Goal: Task Accomplishment & Management: Manage account settings

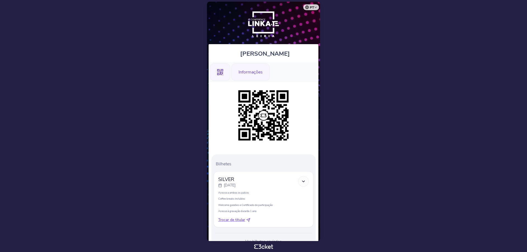
click at [254, 69] on div "Informações" at bounding box center [251, 72] width 38 height 18
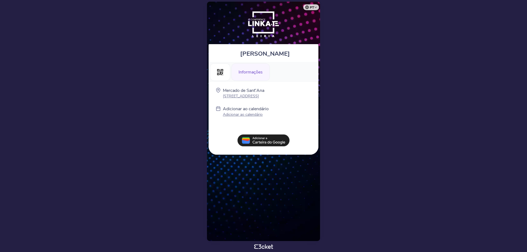
click at [403, 92] on body "pt Português (Portugal) English Español Catalan Français Orlando Augusto Gonçal…" at bounding box center [263, 126] width 523 height 248
click at [274, 25] on img at bounding box center [263, 24] width 49 height 34
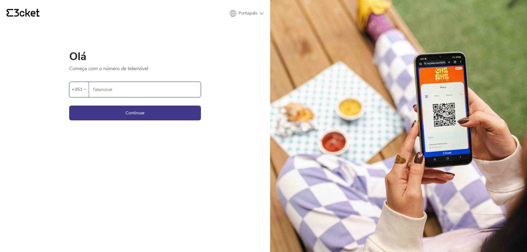
click at [113, 90] on input "Telemóvel" at bounding box center [146, 89] width 108 height 15
type input "918672824"
click at [138, 118] on button "Continuar" at bounding box center [135, 113] width 132 height 15
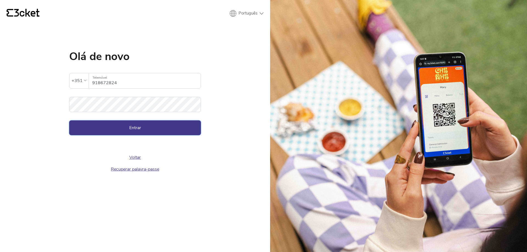
click at [133, 133] on button "Entrar" at bounding box center [135, 128] width 132 height 15
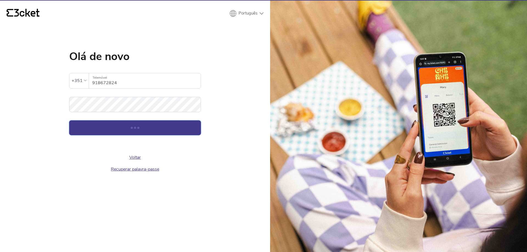
click at [135, 129] on div "submit" at bounding box center [135, 128] width 2 height 2
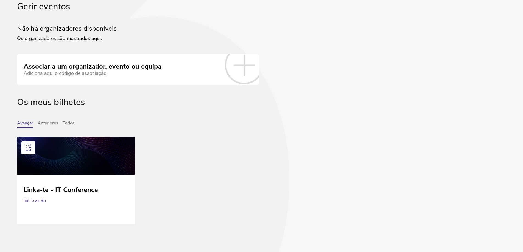
scroll to position [36, 0]
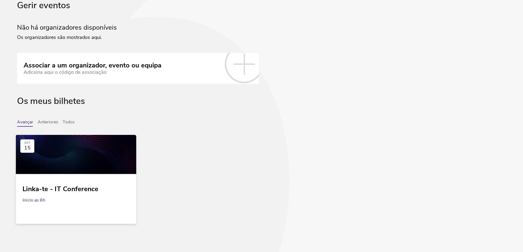
click at [66, 147] on div at bounding box center [76, 154] width 121 height 39
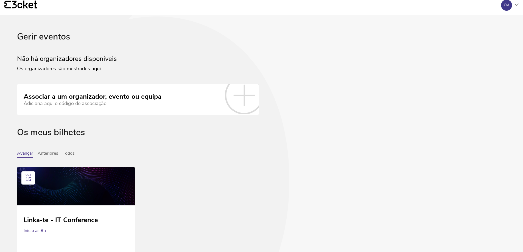
scroll to position [0, 0]
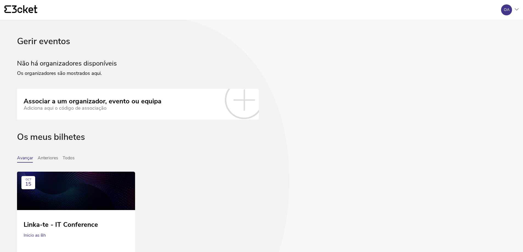
click at [518, 11] on div at bounding box center [517, 9] width 4 height 3
click at [479, 29] on div "A minha conta" at bounding box center [492, 26] width 49 height 13
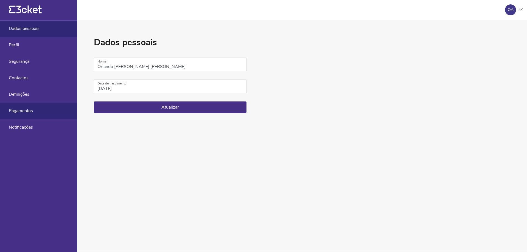
click at [21, 112] on span "Pagamentos" at bounding box center [21, 110] width 24 height 5
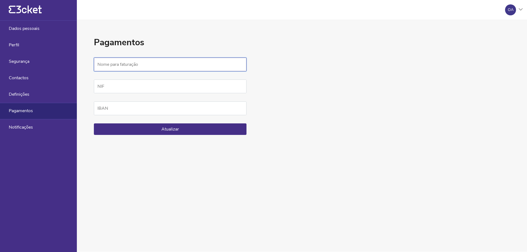
click at [124, 64] on input "Nome para faturação" at bounding box center [170, 65] width 153 height 14
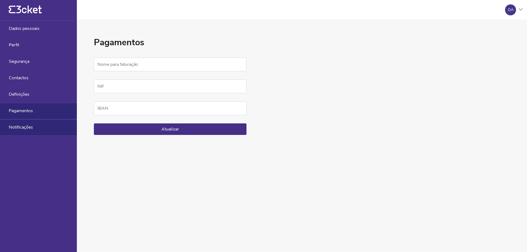
click at [33, 126] on span "Notificações" at bounding box center [21, 127] width 24 height 5
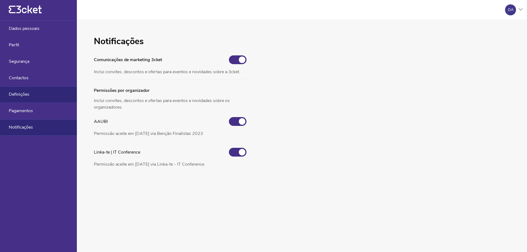
click at [26, 93] on span "Definições" at bounding box center [19, 94] width 21 height 5
select select "pt_PT"
select select "Europe/Lisbon"
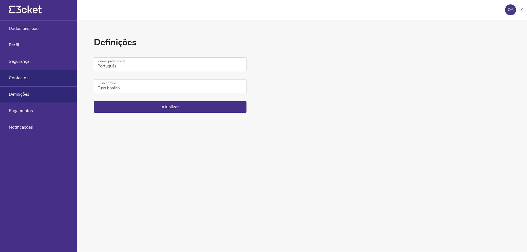
click at [29, 79] on div "Contactos" at bounding box center [38, 78] width 77 height 16
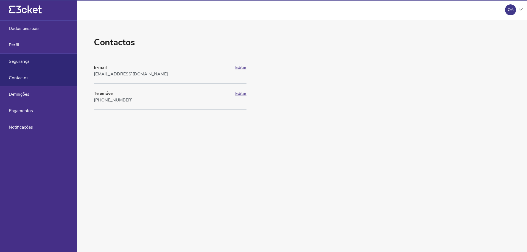
click at [24, 62] on span "Segurança" at bounding box center [19, 61] width 21 height 5
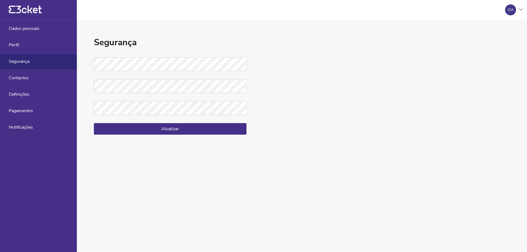
click at [24, 54] on div "Segurança" at bounding box center [38, 62] width 77 height 16
click at [25, 48] on div "Perfil" at bounding box center [38, 45] width 77 height 16
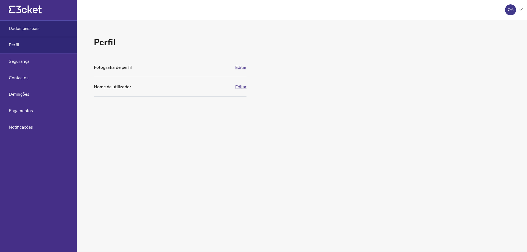
click at [30, 28] on span "Dados pessoais" at bounding box center [24, 28] width 31 height 5
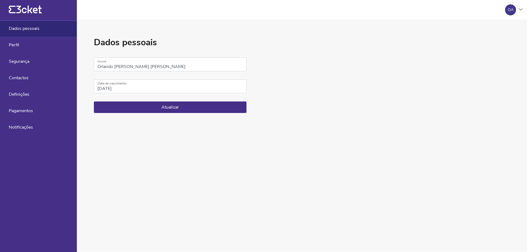
click at [508, 10] on div "OA" at bounding box center [511, 10] width 6 height 4
click at [492, 39] on div "Gerir eventos" at bounding box center [496, 39] width 49 height 13
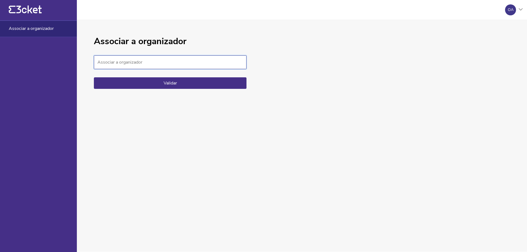
click at [144, 63] on input "Associar a organizador" at bounding box center [170, 62] width 153 height 14
click at [94, 77] on button "Validar" at bounding box center [170, 83] width 153 height 12
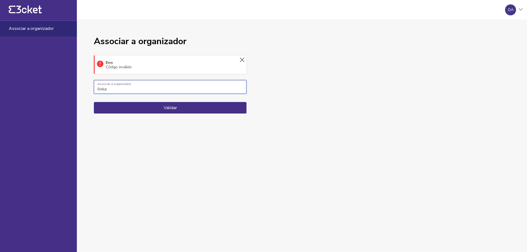
click at [94, 102] on button "Validar" at bounding box center [170, 108] width 153 height 12
click at [178, 110] on button "Validar" at bounding box center [170, 108] width 153 height 12
click at [115, 87] on input "linka" at bounding box center [170, 87] width 153 height 14
type input "link"
click at [94, 102] on button "Validar" at bounding box center [170, 108] width 153 height 12
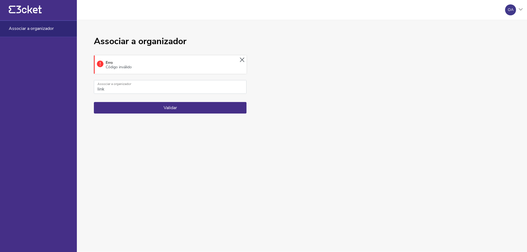
click at [242, 61] on icon at bounding box center [242, 60] width 4 height 5
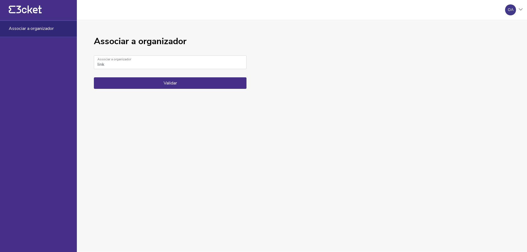
click at [257, 54] on div "Associar a organizador link Associar a organizador Validar" at bounding box center [302, 136] width 450 height 232
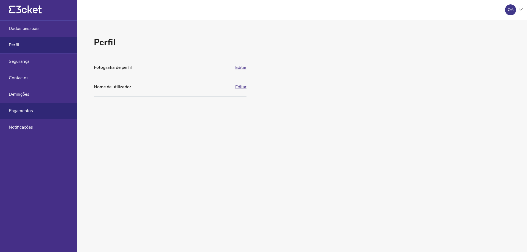
click at [20, 113] on span "Pagamentos" at bounding box center [21, 110] width 24 height 5
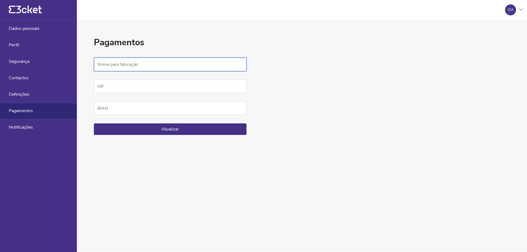
click at [117, 62] on input "Nome para faturação" at bounding box center [170, 65] width 153 height 14
click at [176, 128] on button "Atualizar" at bounding box center [170, 130] width 153 height 12
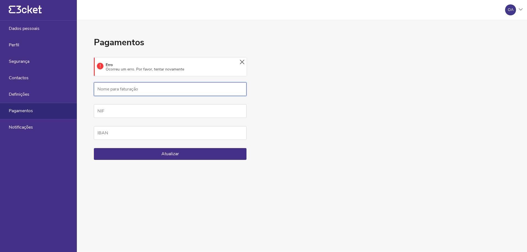
click at [138, 87] on input "Nome para faturação" at bounding box center [170, 89] width 153 height 14
type input "A.Rita"
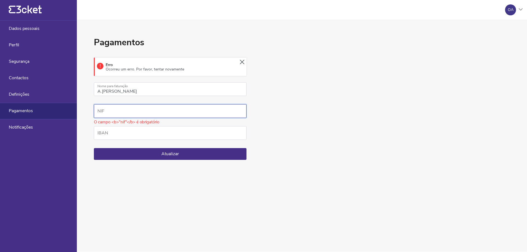
click at [114, 111] on input "NIF" at bounding box center [170, 111] width 153 height 14
click at [242, 62] on icon at bounding box center [242, 62] width 4 height 4
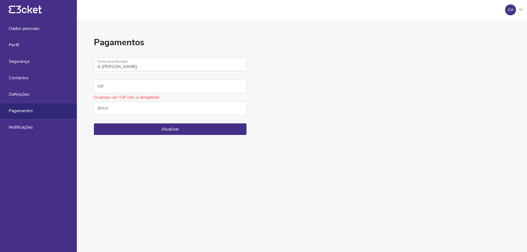
click at [275, 58] on div "Pagamentos Erro Ocorreu um erro. Por favor, tentar novamente A.Rita Nome para f…" at bounding box center [302, 136] width 450 height 232
click at [30, 27] on span "Dados pessoais" at bounding box center [24, 28] width 31 height 5
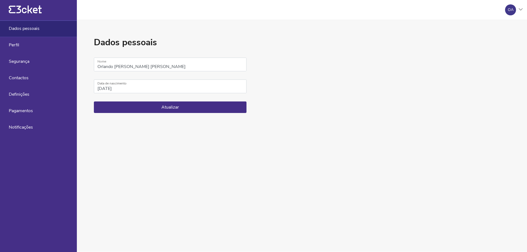
click at [446, 35] on div "Dados pessoais Orlando Augusto Gonçalves Vaz Nome 27/10/1983 Data de nascimento…" at bounding box center [302, 136] width 450 height 232
click at [509, 9] on div "OA" at bounding box center [511, 10] width 6 height 4
click at [484, 40] on div "Gerir eventos" at bounding box center [496, 39] width 49 height 13
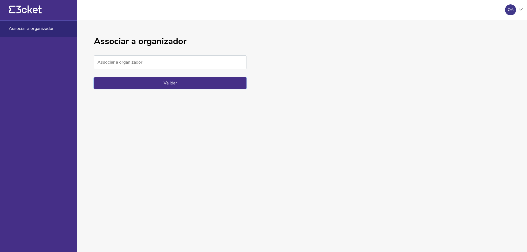
click at [136, 82] on button "Validar" at bounding box center [170, 83] width 153 height 12
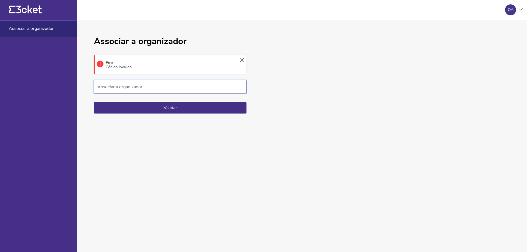
click at [131, 86] on input "Associar a organizador" at bounding box center [170, 87] width 153 height 14
type input "hlink"
click at [178, 110] on button "Validar" at bounding box center [170, 108] width 153 height 12
click at [242, 59] on icon at bounding box center [242, 60] width 4 height 5
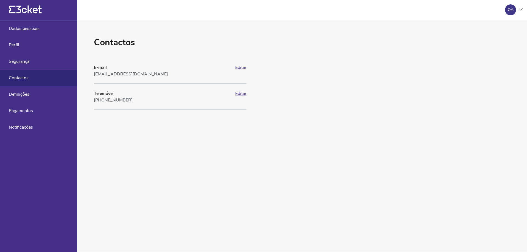
select select "pt_PT"
select select "Europe/[GEOGRAPHIC_DATA]"
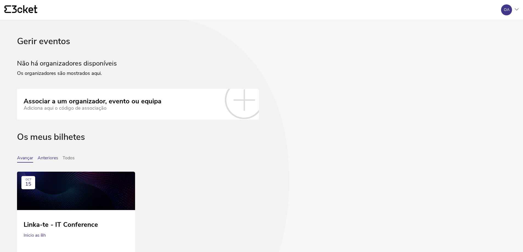
click at [49, 159] on button "Anteriores" at bounding box center [48, 159] width 21 height 7
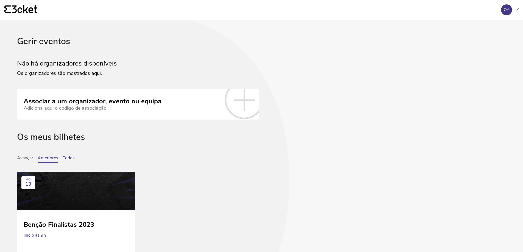
click at [68, 159] on button "Todos" at bounding box center [69, 159] width 12 height 7
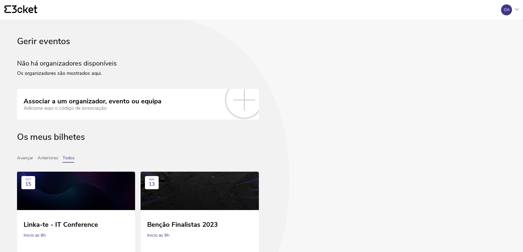
click at [507, 12] on div "OA" at bounding box center [506, 9] width 11 height 11
click at [489, 28] on div "A minha conta" at bounding box center [492, 26] width 49 height 13
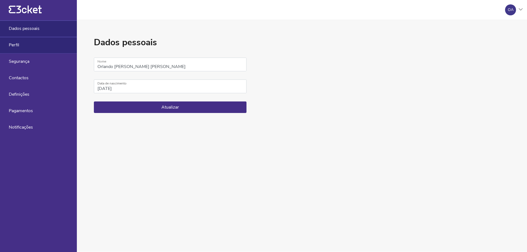
click at [17, 43] on span "Perfil" at bounding box center [14, 45] width 10 height 5
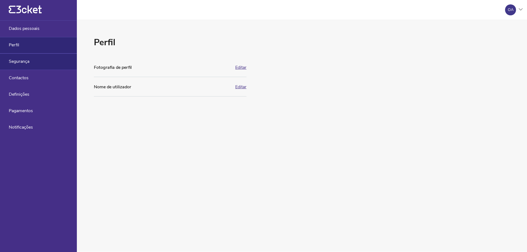
click at [23, 63] on span "Segurança" at bounding box center [19, 61] width 21 height 5
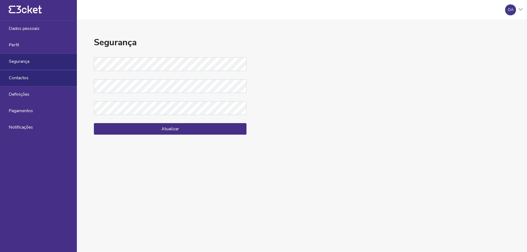
click at [28, 80] on span "Contactos" at bounding box center [19, 78] width 20 height 5
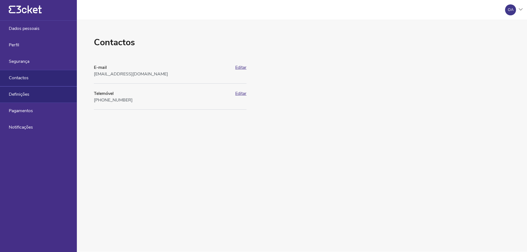
click at [33, 91] on div "Definições" at bounding box center [38, 95] width 77 height 16
select select "pt_PT"
select select "Europe/[GEOGRAPHIC_DATA]"
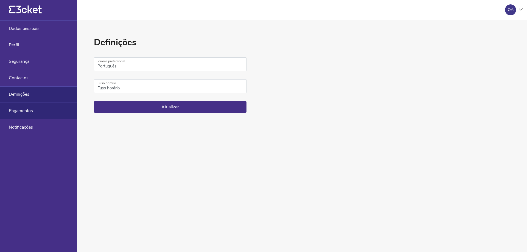
click at [27, 110] on span "Pagamentos" at bounding box center [21, 110] width 24 height 5
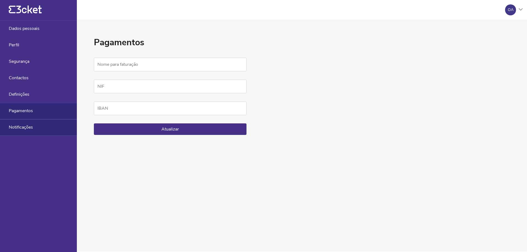
click at [30, 124] on div "Notificações" at bounding box center [38, 127] width 77 height 16
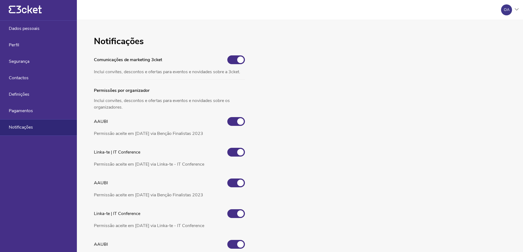
click at [516, 9] on icon at bounding box center [517, 9] width 4 height 2
click at [18, 25] on div "Dados pessoais" at bounding box center [38, 29] width 77 height 16
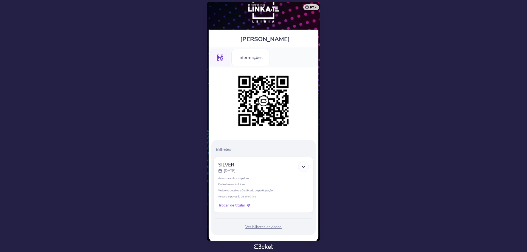
scroll to position [23, 0]
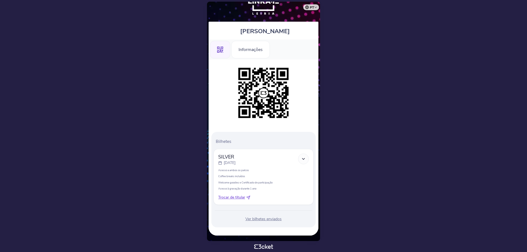
click at [262, 220] on div "Ver bilhetes enviados" at bounding box center [264, 219] width 100 height 5
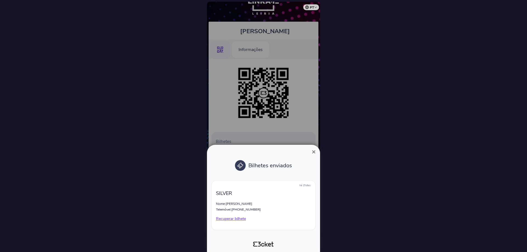
click at [314, 152] on span "×" at bounding box center [314, 151] width 4 height 7
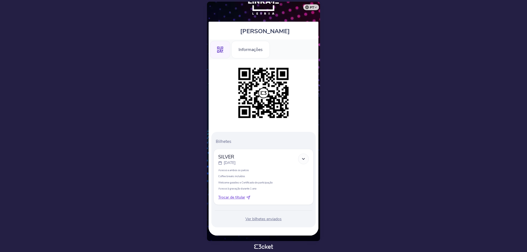
click at [301, 159] on div at bounding box center [303, 159] width 11 height 11
click at [302, 160] on icon at bounding box center [303, 159] width 5 height 5
click at [303, 159] on icon at bounding box center [303, 159] width 5 height 5
click at [255, 51] on div "Informações" at bounding box center [251, 50] width 38 height 18
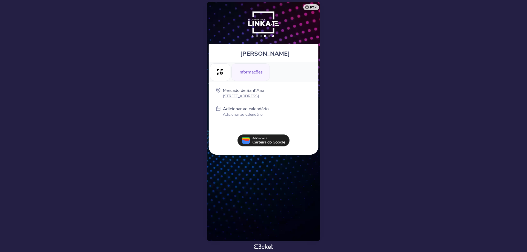
click at [341, 32] on body "pt Português ([GEOGRAPHIC_DATA]) English Español Catalan [DEMOGRAPHIC_DATA] [PE…" at bounding box center [263, 126] width 523 height 248
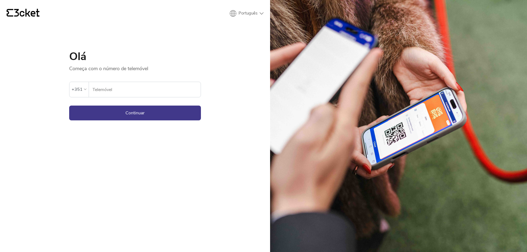
click at [103, 93] on input "Telemóvel" at bounding box center [146, 89] width 108 height 15
type input "918672824"
click at [135, 113] on button "Continuar" at bounding box center [135, 113] width 132 height 15
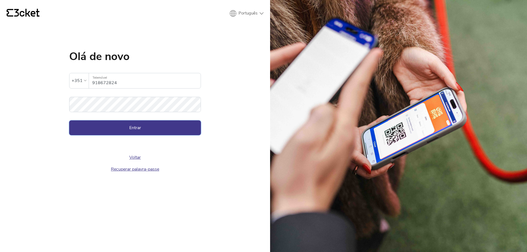
click at [135, 129] on button "Entrar" at bounding box center [135, 128] width 132 height 15
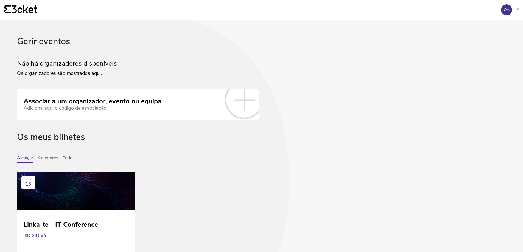
click at [507, 8] on div "OA" at bounding box center [507, 10] width 6 height 4
click at [484, 26] on div "A minha conta" at bounding box center [492, 26] width 49 height 13
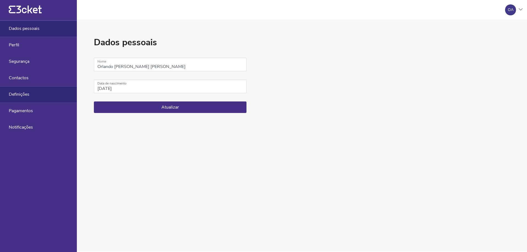
click at [27, 95] on span "Definições" at bounding box center [19, 94] width 21 height 5
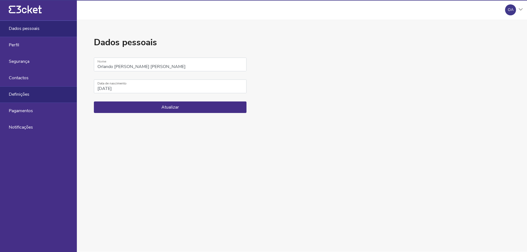
select select "pt_PT"
select select "Europe/[GEOGRAPHIC_DATA]"
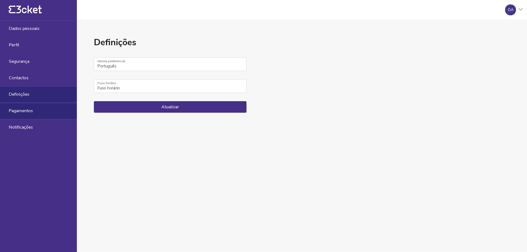
click at [34, 113] on div "Pagamentos" at bounding box center [38, 111] width 77 height 16
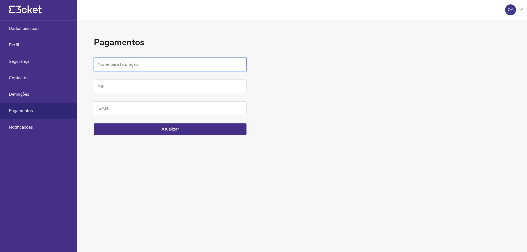
click at [130, 65] on input "Nome para faturação" at bounding box center [170, 65] width 153 height 14
type input "A.[PERSON_NAME], lda."
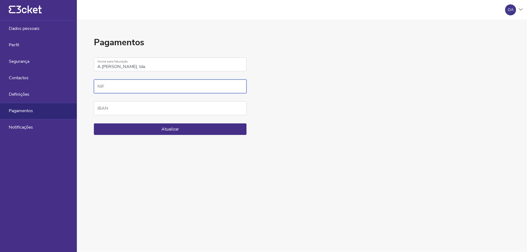
click at [133, 88] on input "NIF" at bounding box center [170, 87] width 153 height 14
type input "5"
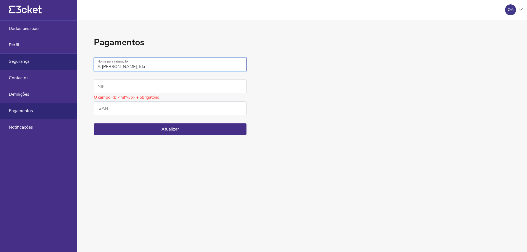
drag, startPoint x: 124, startPoint y: 68, endPoint x: 13, endPoint y: 55, distance: 111.1
click at [15, 56] on main "{' '} OA A minha conta Gerir eventos Sair {' '} Dados pessoais Perfil Segurança…" at bounding box center [263, 126] width 527 height 252
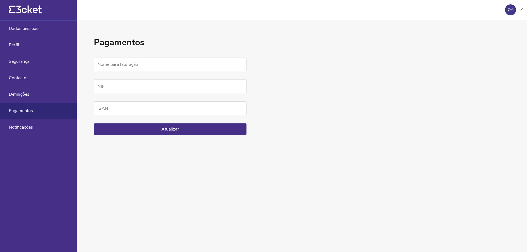
click at [469, 68] on div "Pagamentos Nome para faturação NIF IBAN Atualizar" at bounding box center [302, 136] width 450 height 232
click at [14, 130] on span "Notificações" at bounding box center [21, 127] width 24 height 5
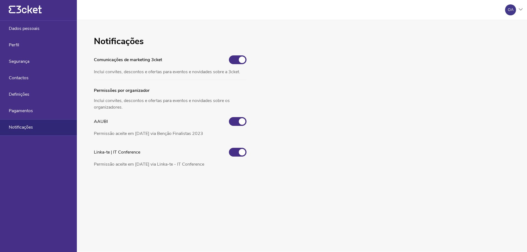
drag, startPoint x: 126, startPoint y: 101, endPoint x: 235, endPoint y: 104, distance: 108.5
click at [233, 104] on p "Inclui convites, descontos e ofertas para eventos e novidades sobre os organiza…" at bounding box center [170, 102] width 153 height 18
click at [330, 98] on div "Notificações Comunicações de marketing 3cket Inclui convites, descontos e ofert…" at bounding box center [302, 136] width 450 height 232
click at [522, 12] on div "OA" at bounding box center [512, 9] width 22 height 11
click at [493, 26] on div "A minha conta" at bounding box center [496, 26] width 49 height 13
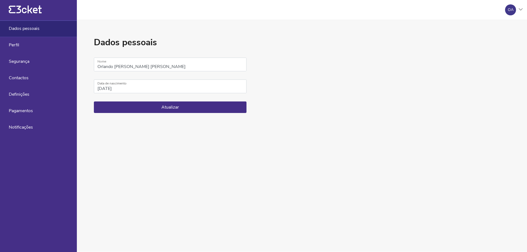
click at [510, 12] on div "OA" at bounding box center [510, 9] width 11 height 11
click at [487, 40] on div "Gerir eventos" at bounding box center [496, 39] width 49 height 13
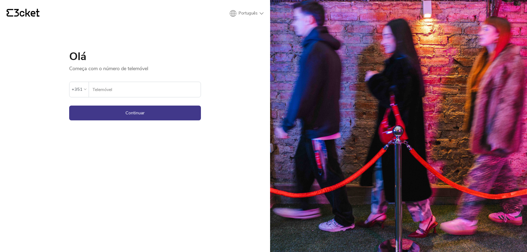
click at [112, 90] on input "Telemóvel" at bounding box center [146, 89] width 108 height 15
type input "918672824"
click at [130, 108] on button "Continuar" at bounding box center [135, 113] width 132 height 15
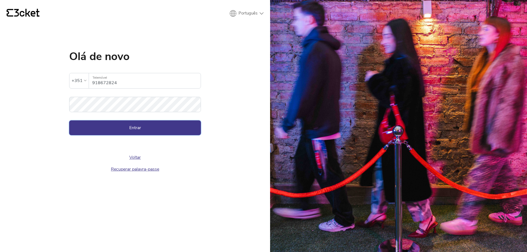
click at [117, 126] on button "Entrar" at bounding box center [135, 128] width 132 height 15
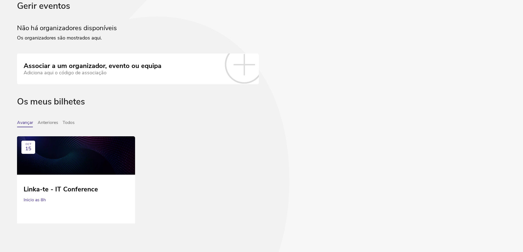
scroll to position [36, 0]
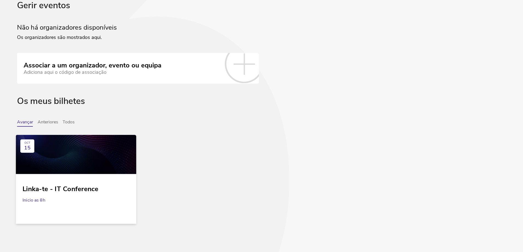
click at [98, 153] on div at bounding box center [76, 154] width 121 height 39
click at [40, 201] on div "Inicio as 8h" at bounding box center [76, 200] width 107 height 14
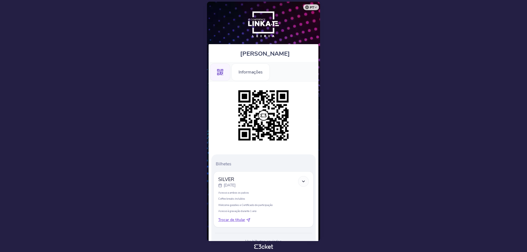
scroll to position [23, 0]
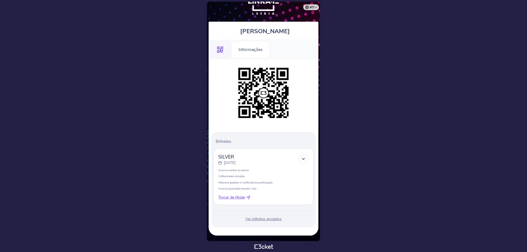
click at [316, 7] on select "Português (Portugal) English Español Catalan Français" at bounding box center [312, 6] width 14 height 11
click at [279, 14] on img at bounding box center [263, 2] width 49 height 34
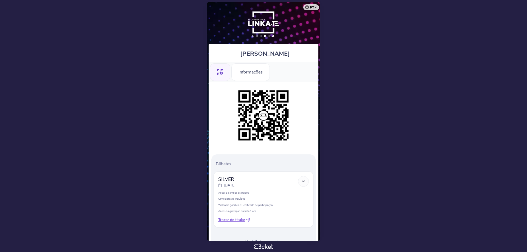
click at [222, 73] on icon ".st0{fill-rule:evenodd;clip-rule:evenodd;}" at bounding box center [220, 72] width 6 height 6
